Goal: Task Accomplishment & Management: Manage account settings

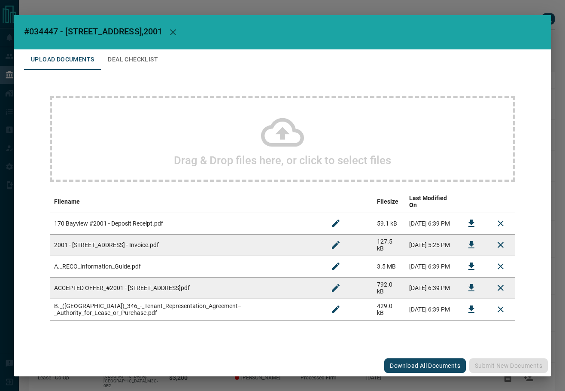
click at [155, 64] on button "Deal Checklist" at bounding box center [133, 59] width 64 height 21
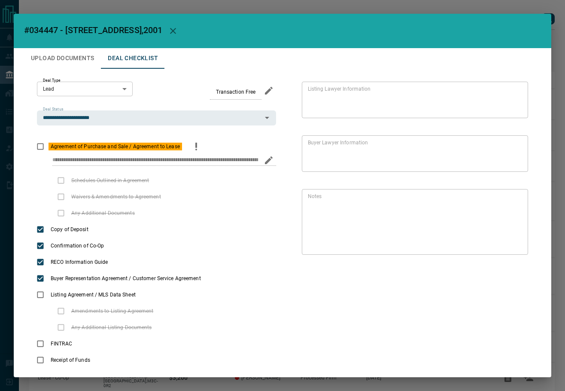
click at [183, 145] on div "Agreement of Purchase and Sale / Agreement to Lease" at bounding box center [156, 146] width 239 height 16
click at [191, 146] on icon "priority" at bounding box center [196, 146] width 10 height 10
click at [516, 249] on div "* Notes" at bounding box center [415, 222] width 226 height 66
click at [511, 250] on icon "Edit" at bounding box center [515, 250] width 10 height 10
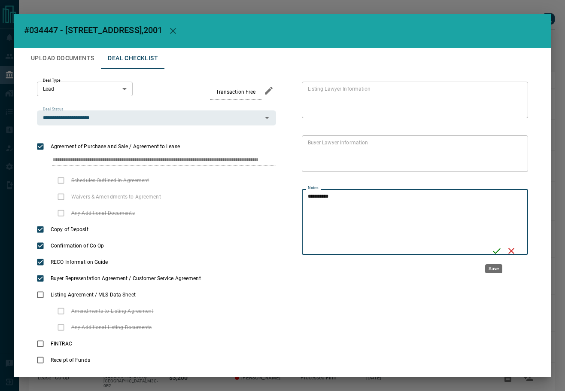
type textarea "**********"
click at [492, 251] on icon "Save" at bounding box center [497, 251] width 10 height 10
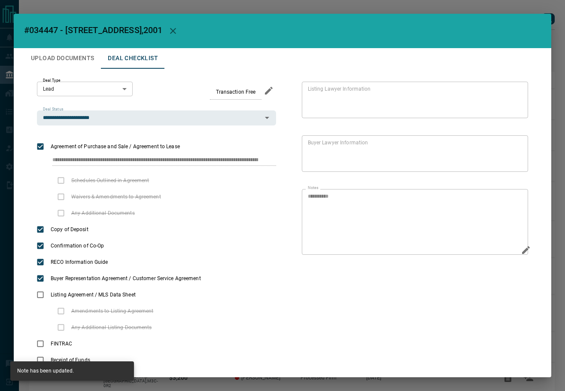
click at [59, 60] on button "Upload Documents" at bounding box center [62, 58] width 77 height 21
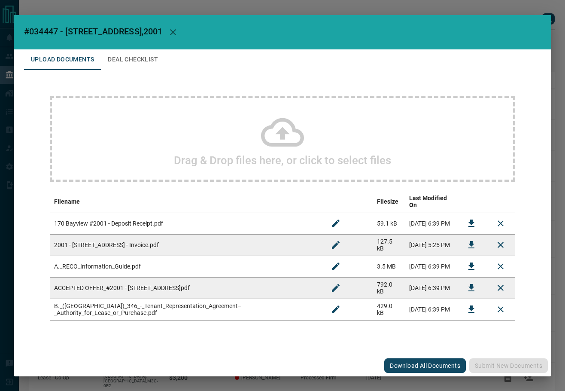
click at [390, 116] on div "Drag & Drop files here, or click to select files" at bounding box center [283, 139] width 466 height 86
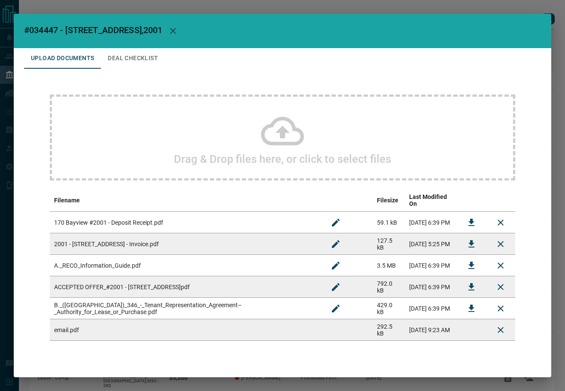
click at [480, 375] on div "Download All Documents Submit new documents" at bounding box center [283, 385] width 538 height 21
click at [480, 378] on button "Submit new documents" at bounding box center [508, 385] width 79 height 15
click at [136, 61] on button "Deal Checklist" at bounding box center [133, 58] width 64 height 21
